Goal: Check status: Check status

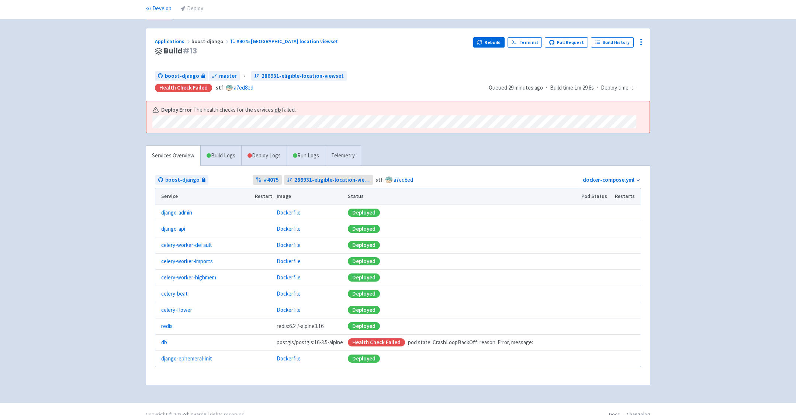
scroll to position [28, 0]
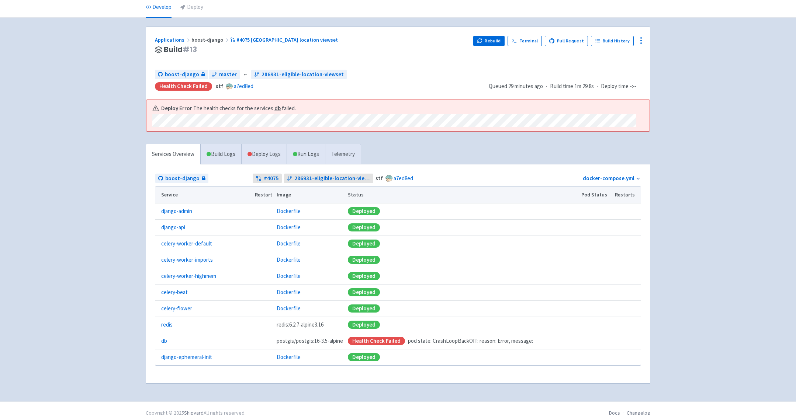
click at [445, 341] on div "Health check failed pod state: CrashLoopBackOff: reason: Error, message:" at bounding box center [462, 341] width 229 height 8
click at [264, 156] on link "Deploy Logs" at bounding box center [263, 154] width 45 height 20
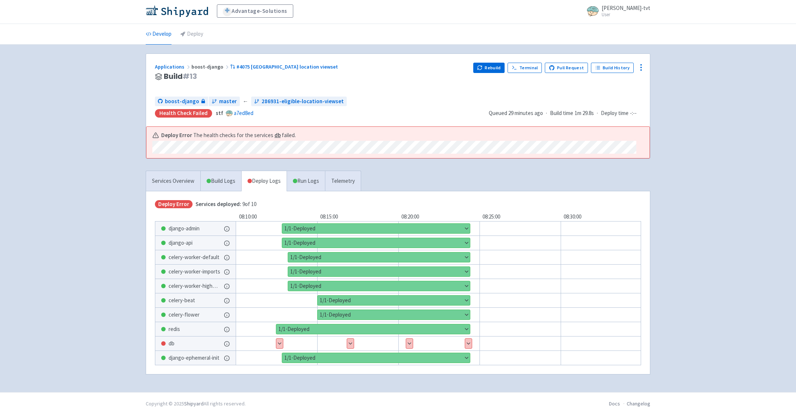
click at [468, 343] on button "Show details" at bounding box center [468, 344] width 7 height 10
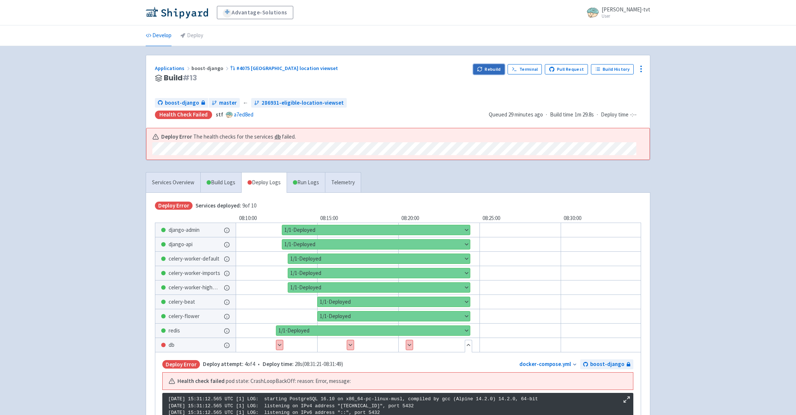
click at [486, 69] on button "Rebuild" at bounding box center [489, 69] width 32 height 10
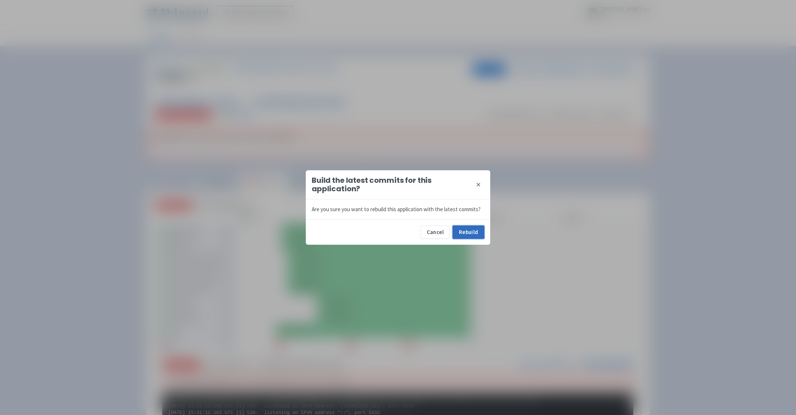
click at [464, 233] on button "Rebuild" at bounding box center [468, 232] width 32 height 13
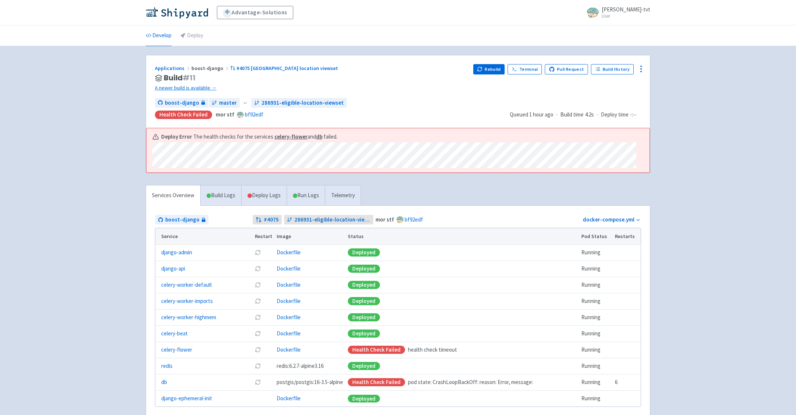
scroll to position [6, 0]
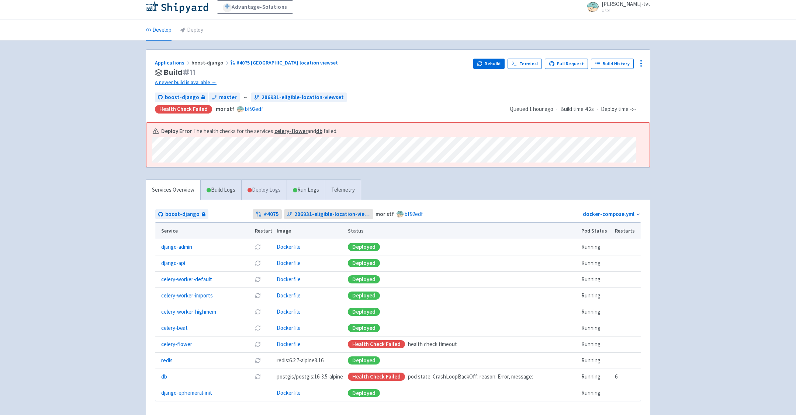
click at [266, 186] on link "Deploy Logs" at bounding box center [263, 190] width 45 height 20
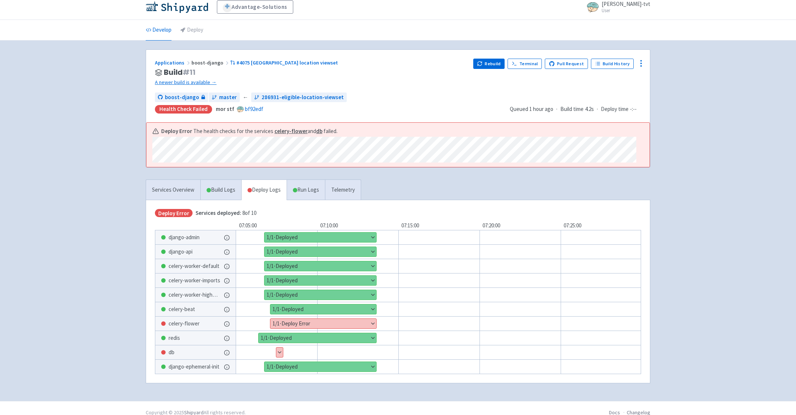
click at [279, 352] on button "Show details" at bounding box center [279, 353] width 7 height 10
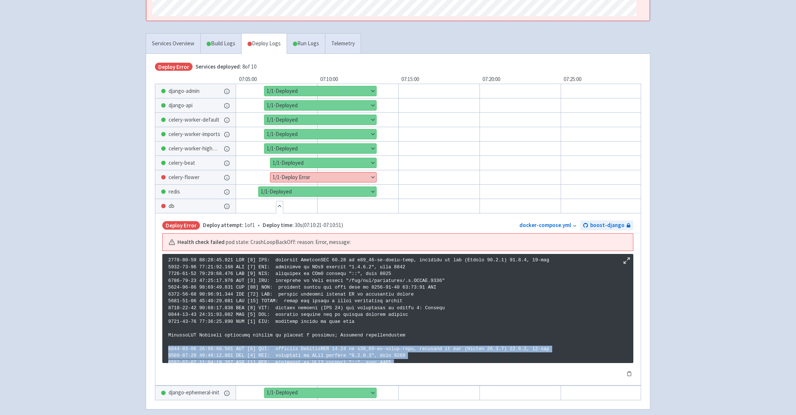
drag, startPoint x: 407, startPoint y: 350, endPoint x: 145, endPoint y: 346, distance: 263.0
click at [145, 346] on div "Services Overview Build Logs Deploy Logs Run Logs Telemetry Deploy Error Servic…" at bounding box center [397, 225] width 513 height 385
copy p "2025-09-23 14:08:58.637 UTC [1] LOG: starting PostgreSQL 16.10 on x86_64-pc-lin…"
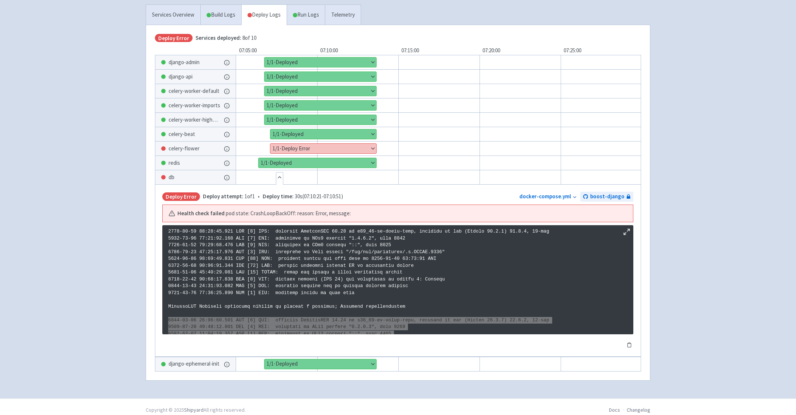
scroll to position [189, 0]
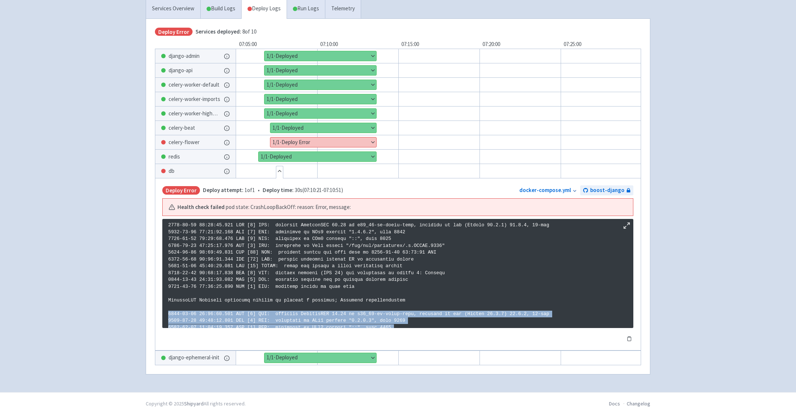
click at [281, 169] on button "Hide details" at bounding box center [279, 171] width 7 height 10
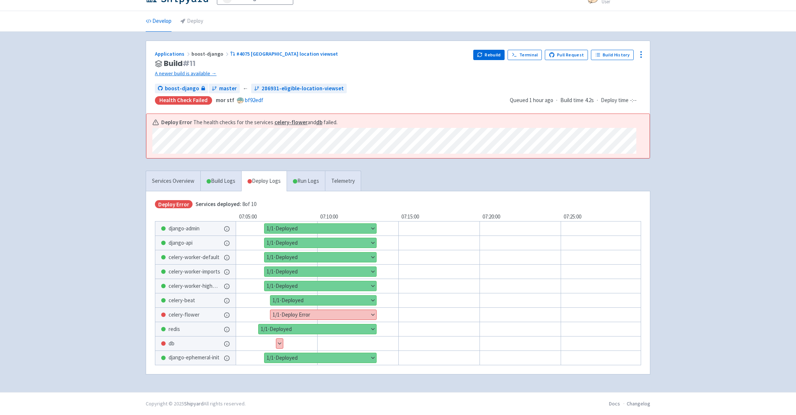
scroll to position [17, 0]
click at [357, 313] on button "Show details" at bounding box center [323, 315] width 106 height 10
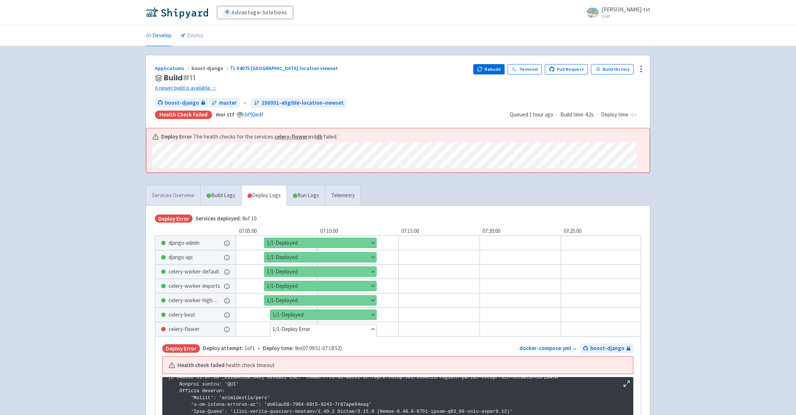
click at [189, 195] on link "Services Overview" at bounding box center [173, 195] width 54 height 20
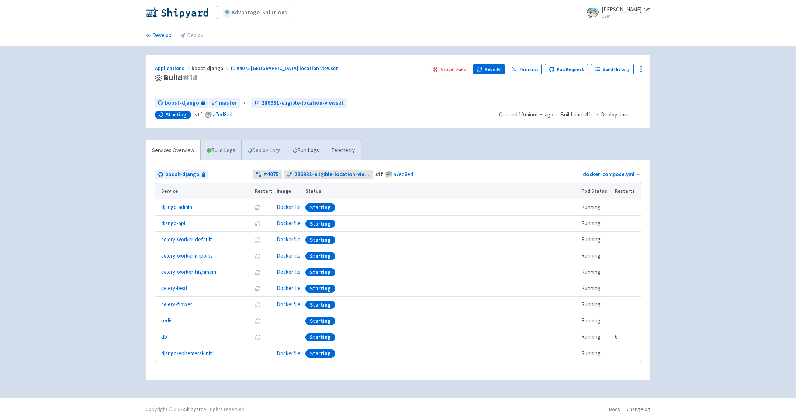
click at [277, 149] on link "Deploy Logs" at bounding box center [263, 151] width 45 height 20
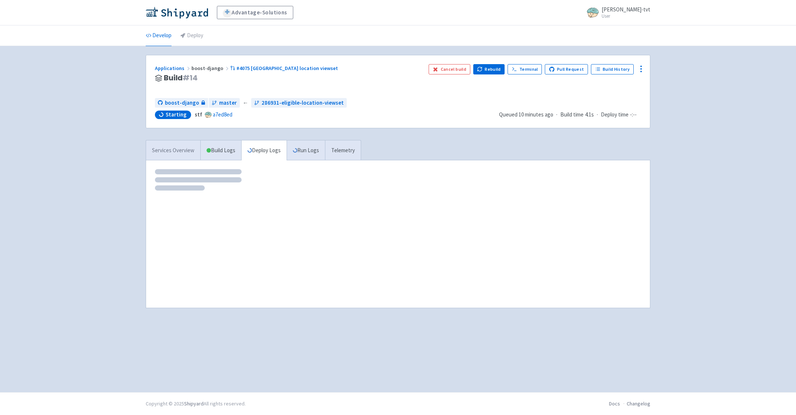
click at [181, 148] on link "Services Overview" at bounding box center [173, 151] width 54 height 20
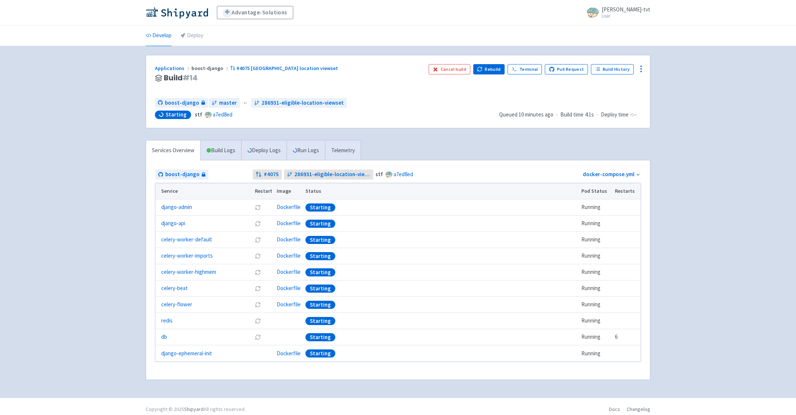
click at [96, 184] on div "Advantage-Solutions ian-tvt User Profile Sign out Develop Deploy" at bounding box center [398, 199] width 796 height 398
click at [172, 69] on link "Applications" at bounding box center [173, 68] width 37 height 7
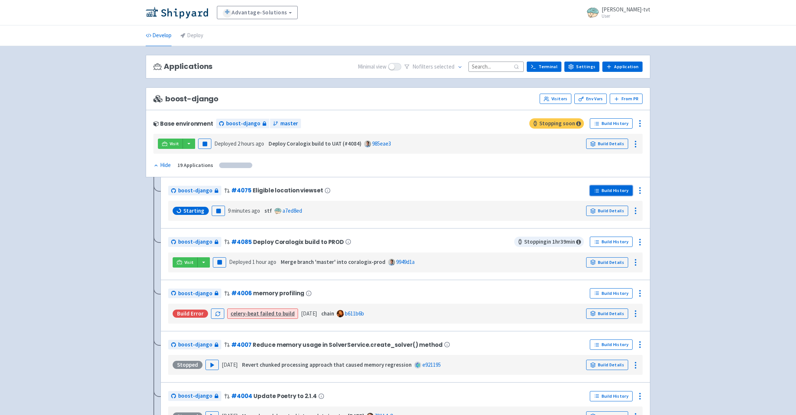
click at [608, 192] on link "Build History" at bounding box center [611, 190] width 43 height 10
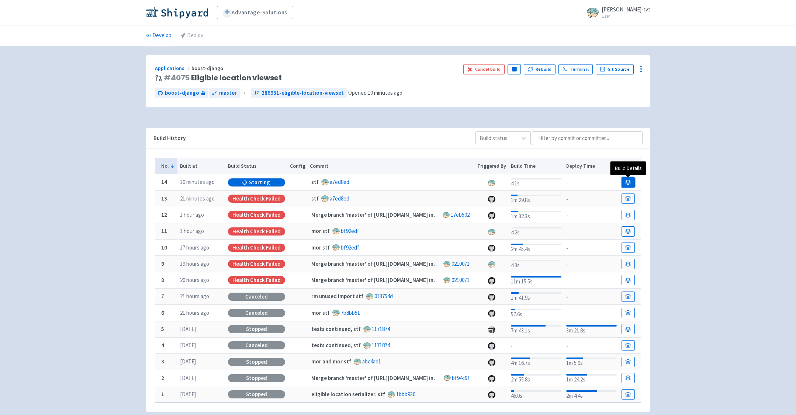
click at [623, 181] on link at bounding box center [627, 182] width 13 height 10
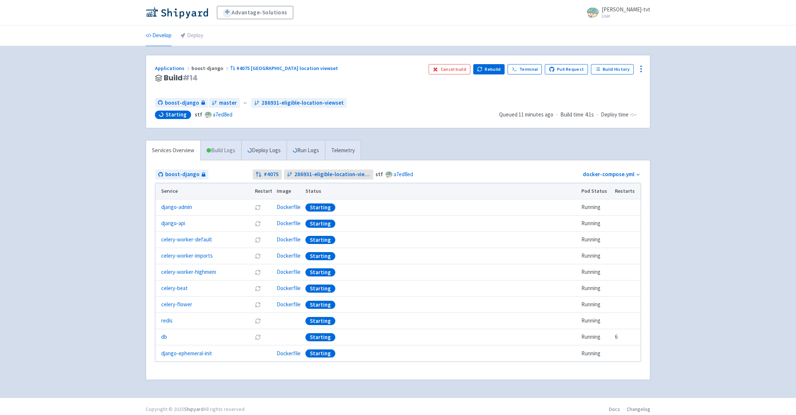
click at [220, 150] on link "Build Logs" at bounding box center [221, 151] width 41 height 20
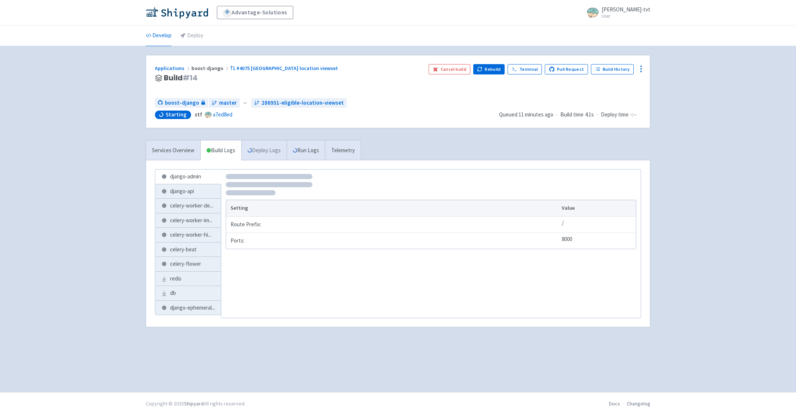
click at [255, 148] on link "Deploy Logs" at bounding box center [263, 151] width 45 height 20
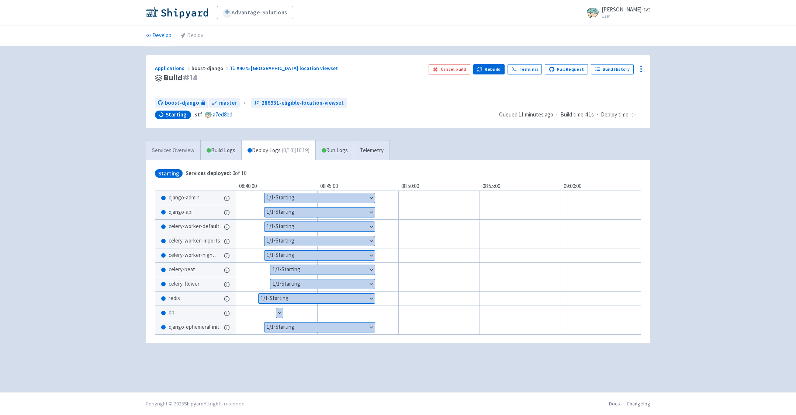
click at [180, 150] on link "Services Overview" at bounding box center [173, 151] width 54 height 20
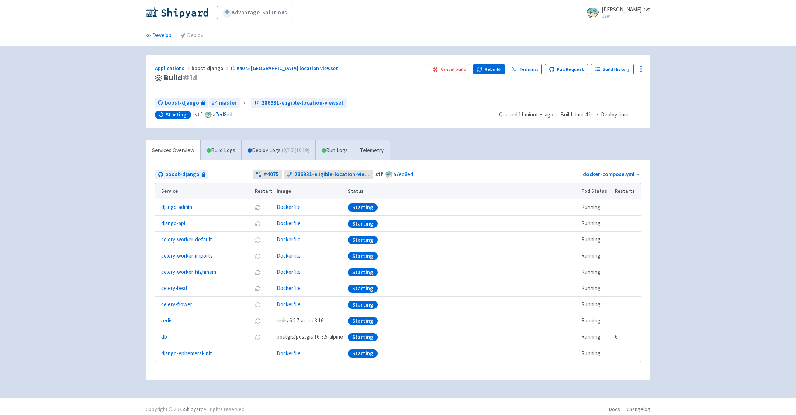
click at [101, 192] on div "Advantage-Solutions ian-tvt User Profile Sign out Develop Deploy" at bounding box center [398, 199] width 796 height 398
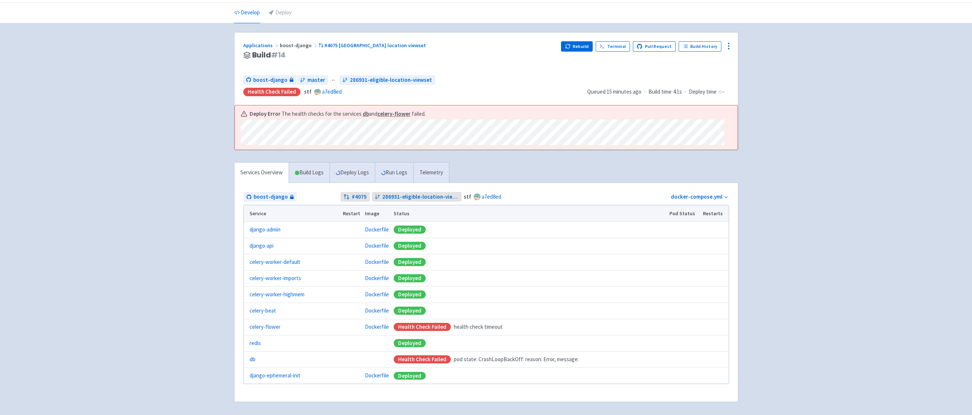
scroll to position [37, 0]
